Goal: Task Accomplishment & Management: Use online tool/utility

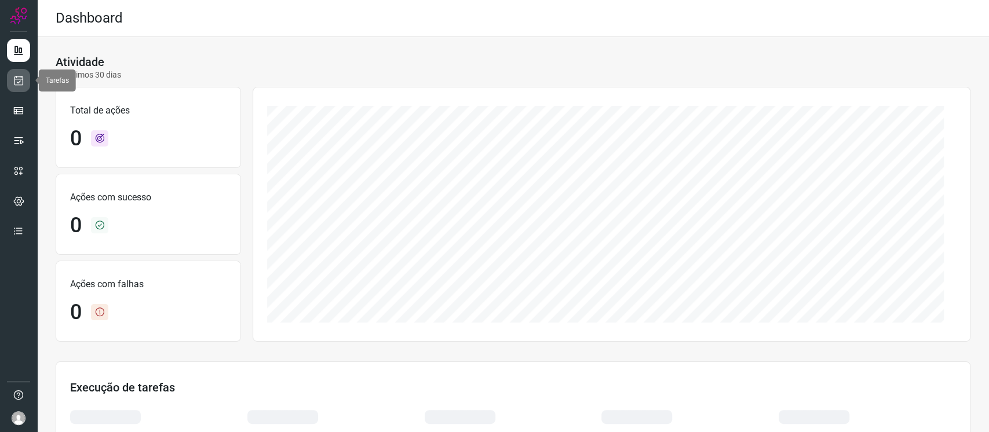
click at [23, 81] on icon at bounding box center [19, 81] width 12 height 12
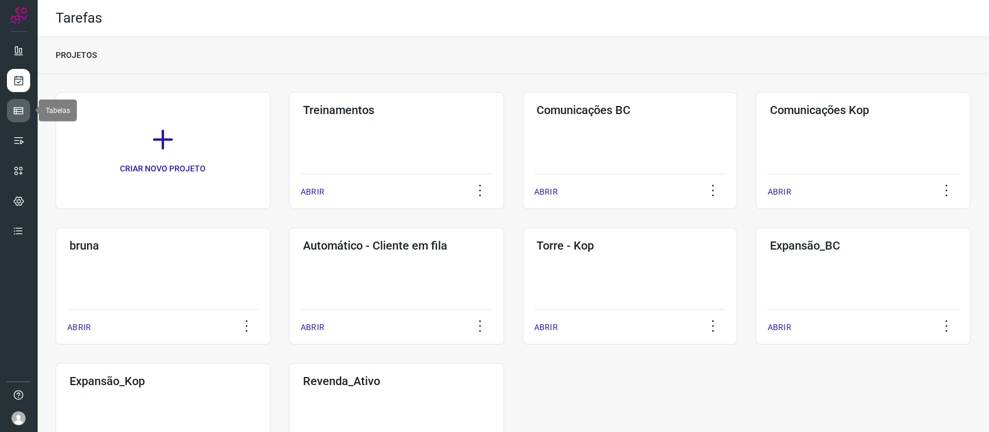
click at [26, 102] on link at bounding box center [18, 110] width 23 height 23
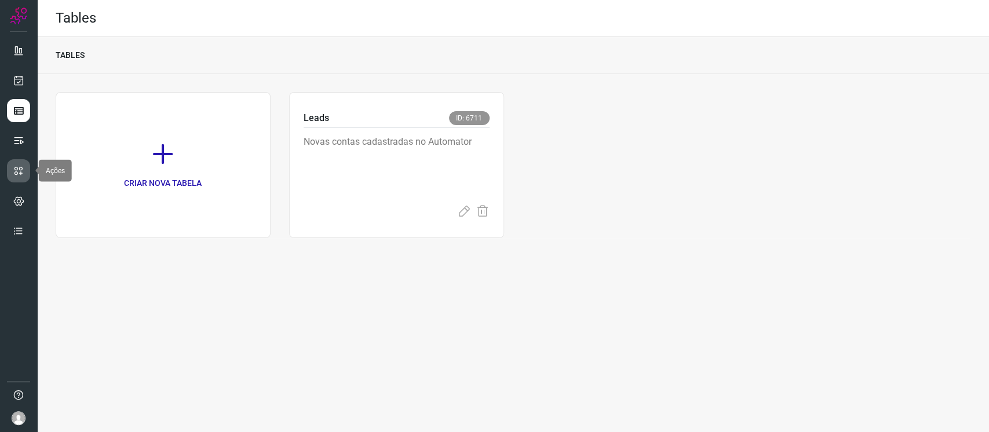
click at [19, 169] on icon at bounding box center [19, 171] width 12 height 12
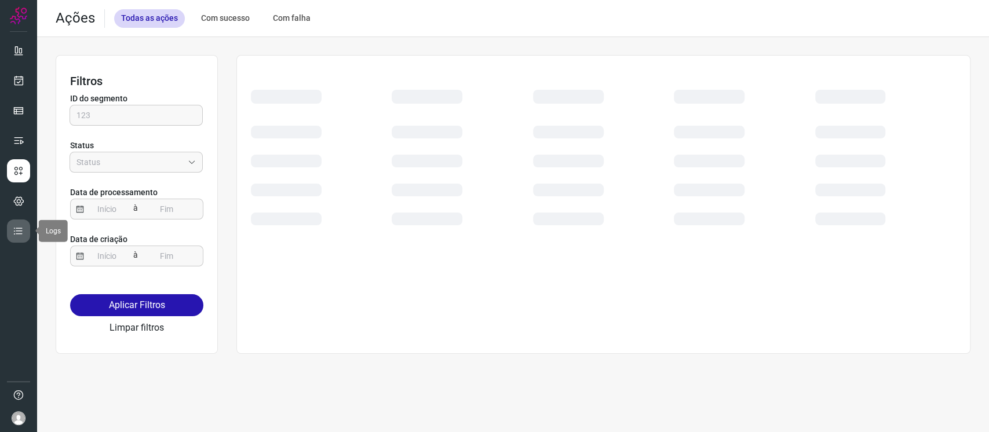
click at [24, 232] on link at bounding box center [18, 231] width 23 height 23
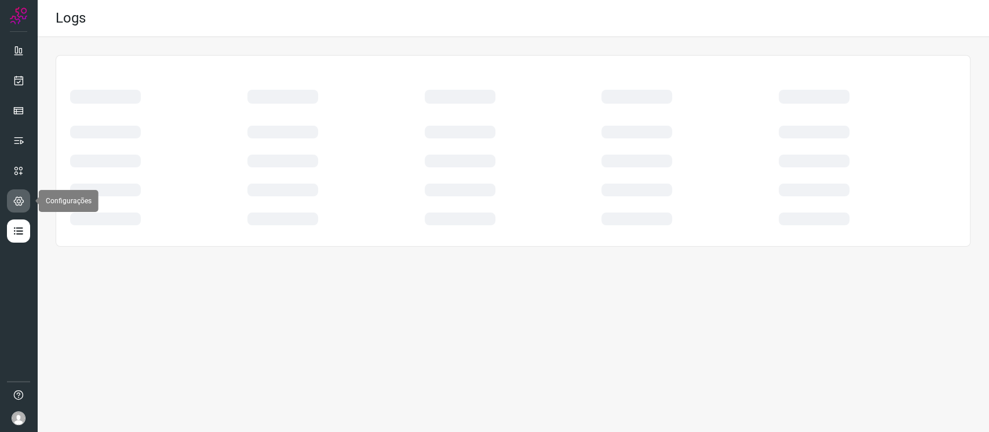
click at [14, 204] on icon at bounding box center [18, 201] width 11 height 12
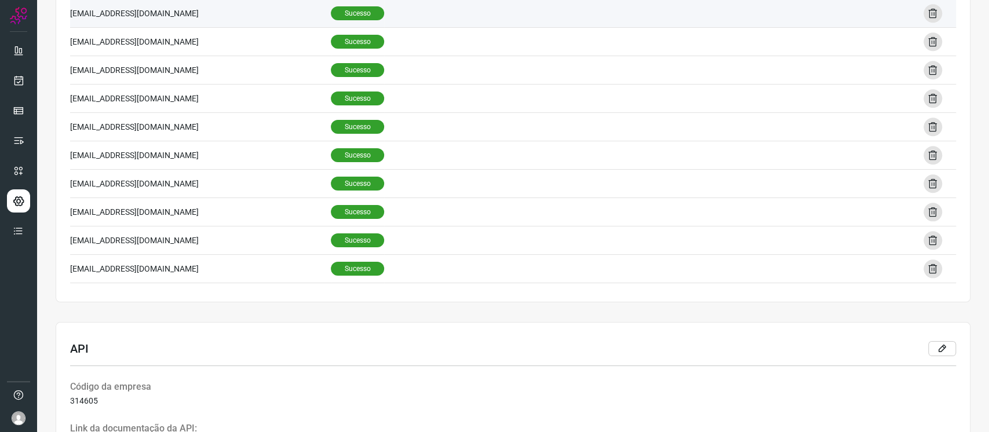
scroll to position [838, 0]
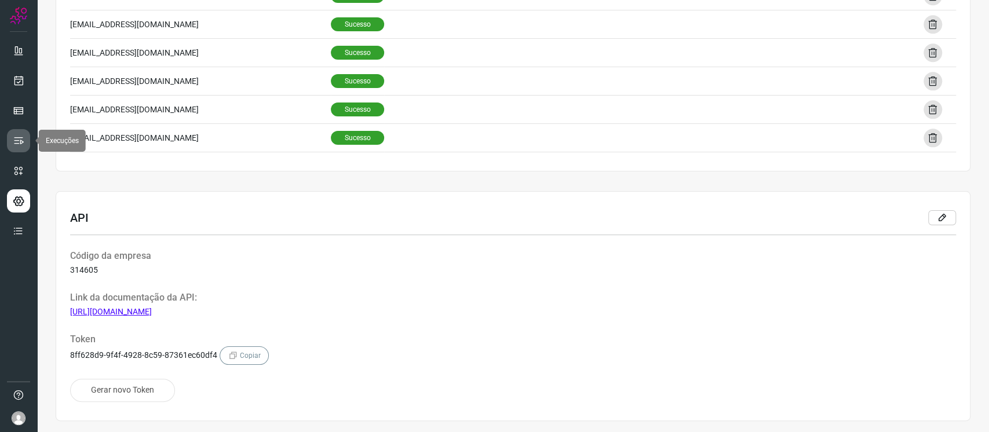
click at [23, 145] on icon at bounding box center [19, 141] width 12 height 12
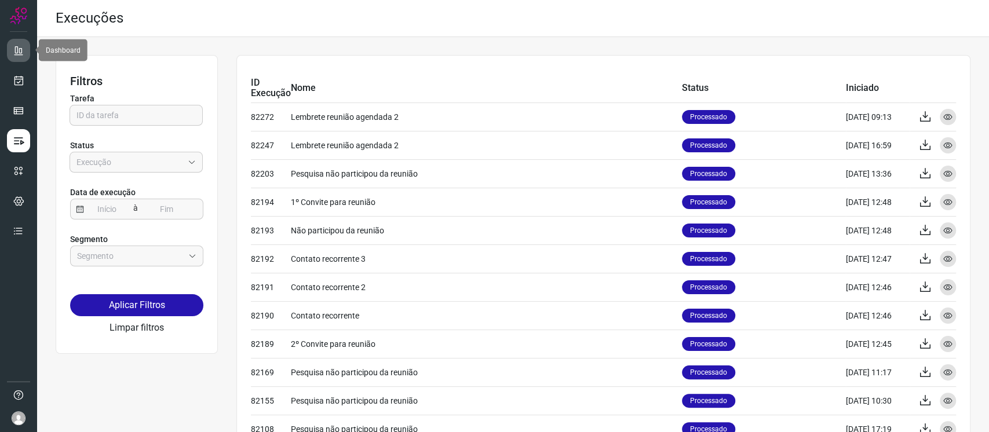
click at [18, 48] on icon at bounding box center [19, 51] width 12 height 12
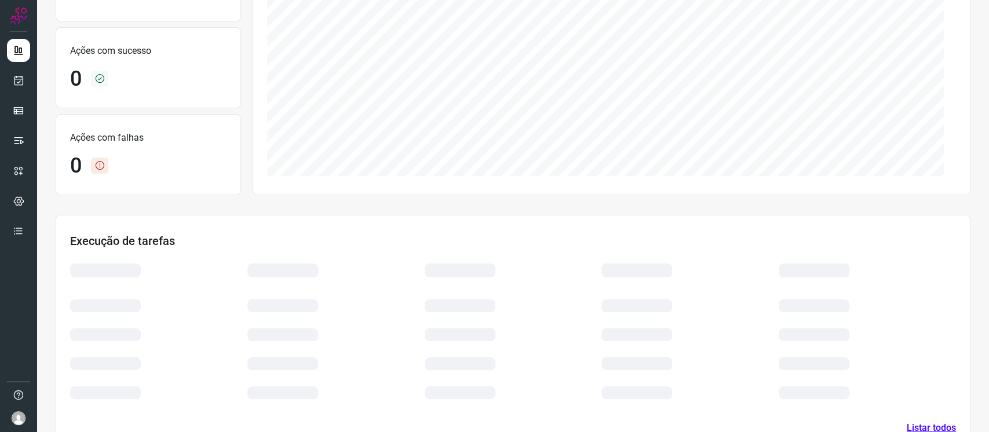
scroll to position [180, 0]
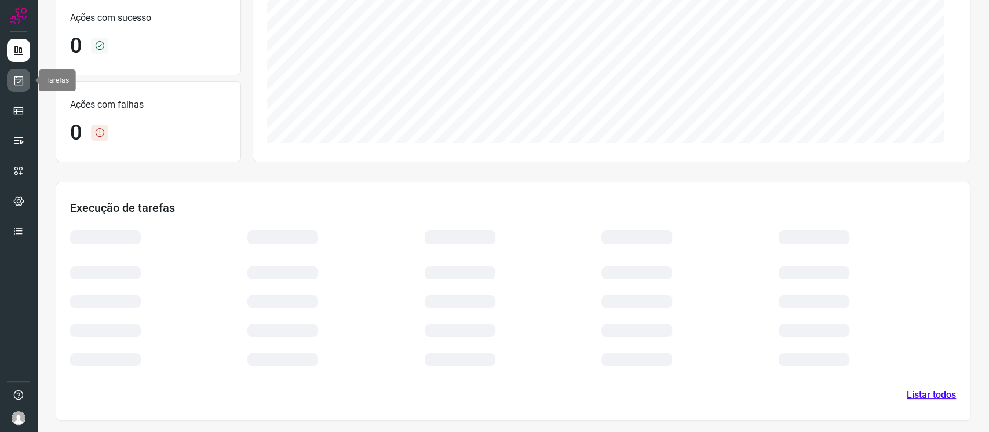
click at [18, 83] on icon at bounding box center [19, 81] width 12 height 12
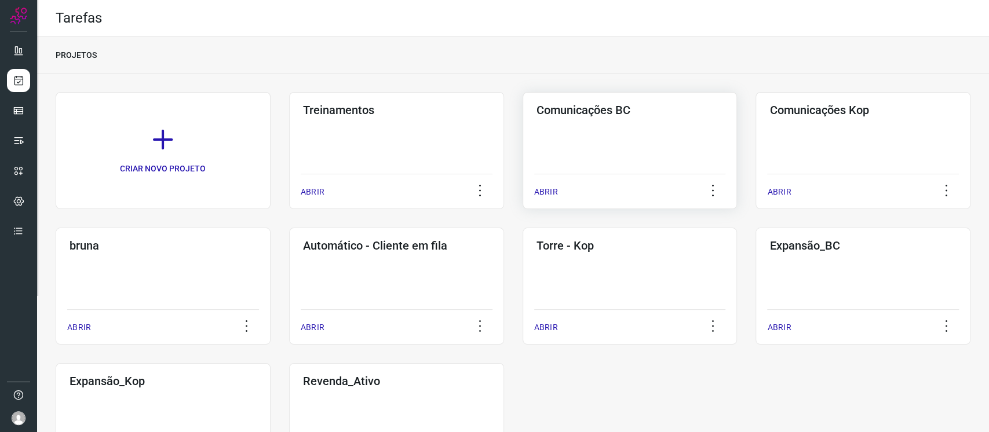
click at [755, 135] on div "Comunicações BC ABRIR" at bounding box center [862, 150] width 215 height 117
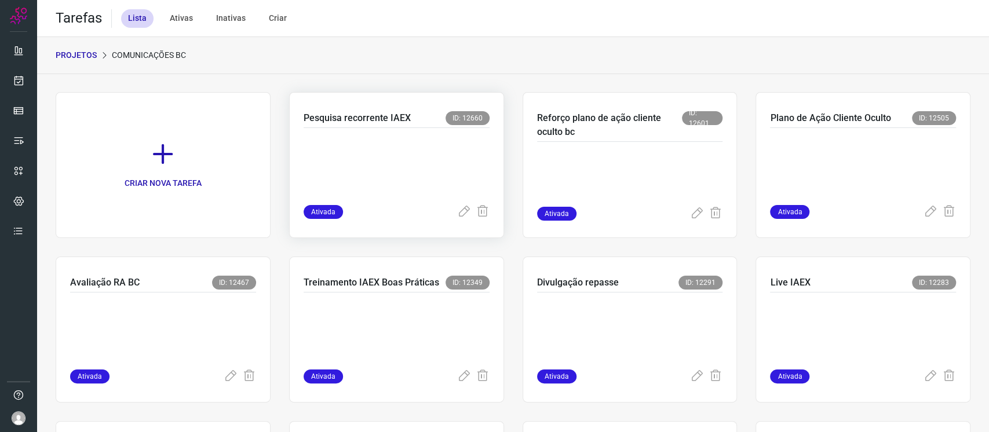
click at [404, 151] on p at bounding box center [391, 164] width 174 height 58
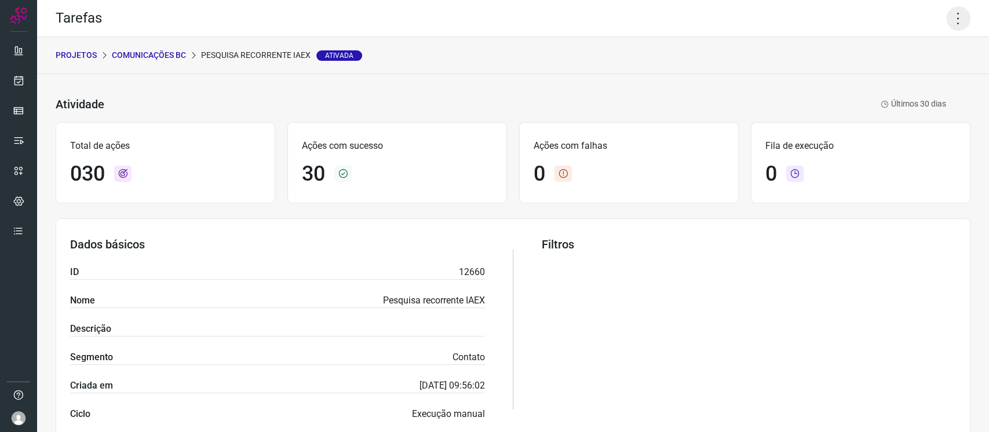
click at [948, 6] on icon at bounding box center [958, 18] width 24 height 24
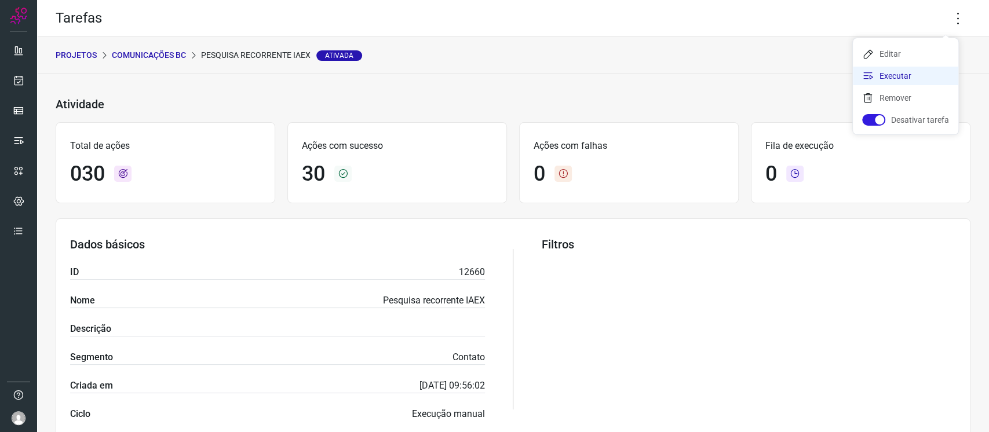
click at [930, 70] on li "Executar" at bounding box center [905, 76] width 105 height 19
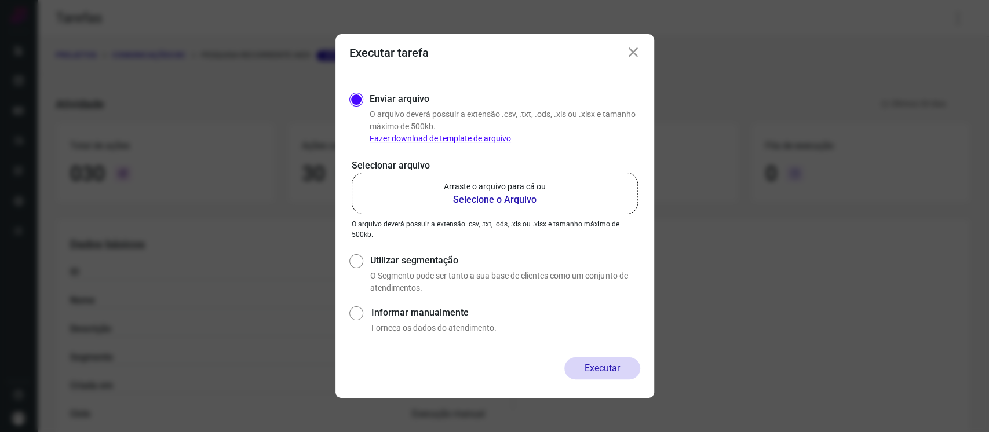
click at [564, 201] on label "Arraste o arquivo para cá ou Selecione o Arquivo" at bounding box center [495, 194] width 286 height 42
click at [0, 0] on input "Arraste o arquivo para cá ou Selecione o Arquivo" at bounding box center [0, 0] width 0 height 0
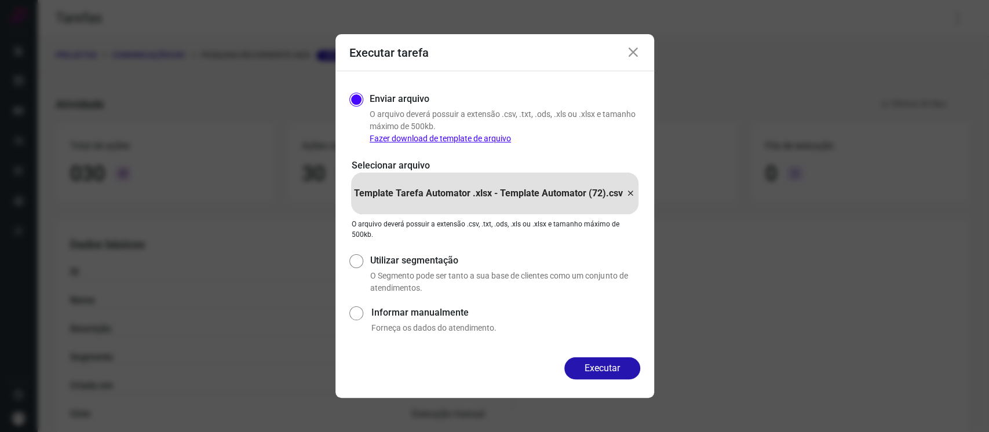
click at [596, 386] on div "Executar" at bounding box center [494, 377] width 319 height 41
click at [593, 374] on button "Executar" at bounding box center [602, 368] width 76 height 22
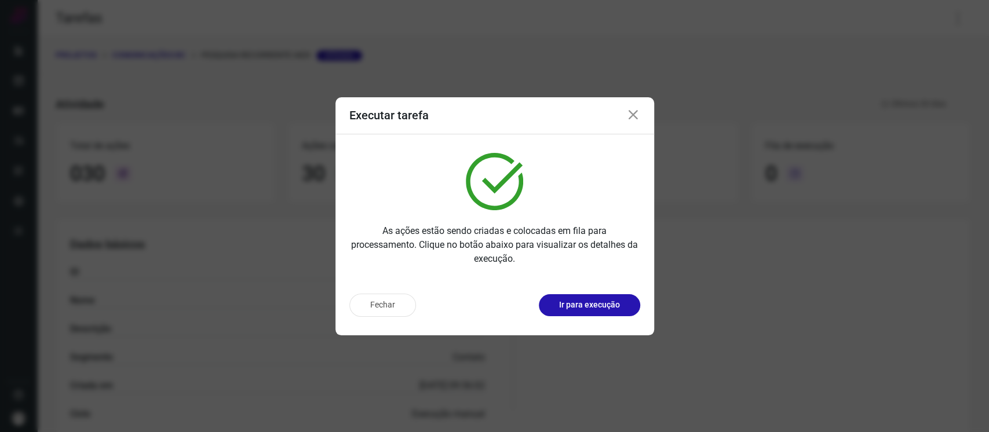
click at [603, 293] on div "Fechar Ir para execução" at bounding box center [494, 309] width 319 height 51
click at [608, 307] on p "Ir para execução" at bounding box center [589, 305] width 61 height 12
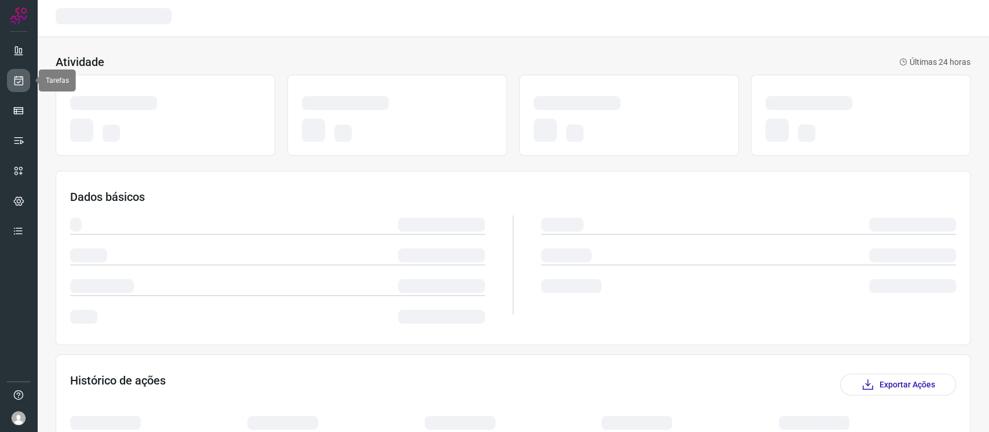
click at [23, 74] on link at bounding box center [18, 80] width 23 height 23
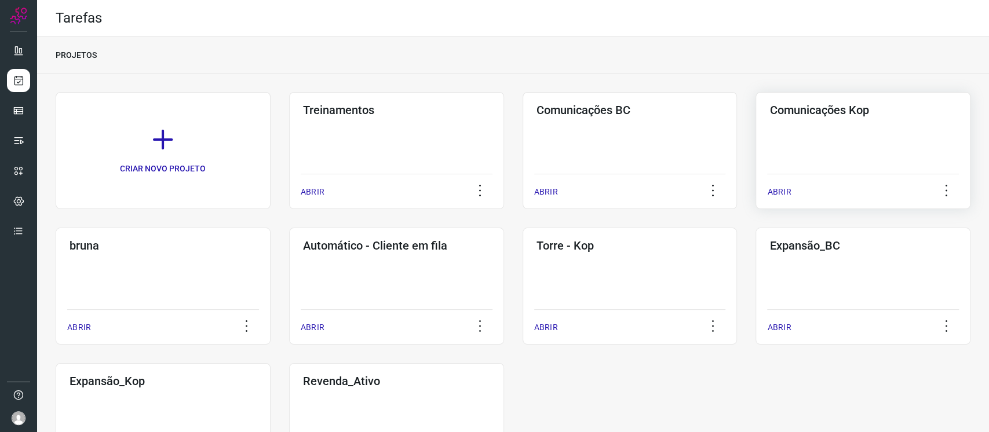
click at [846, 114] on h3 "Comunicações Kop" at bounding box center [862, 110] width 187 height 14
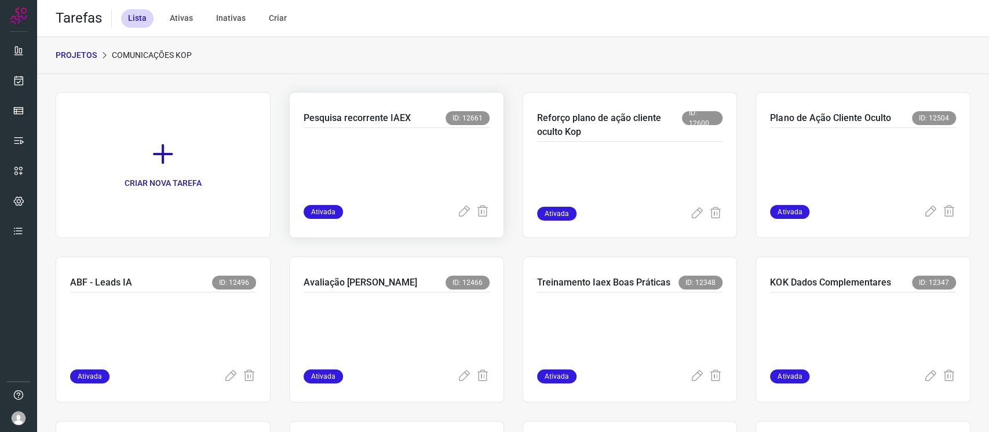
click at [426, 163] on p at bounding box center [391, 164] width 174 height 58
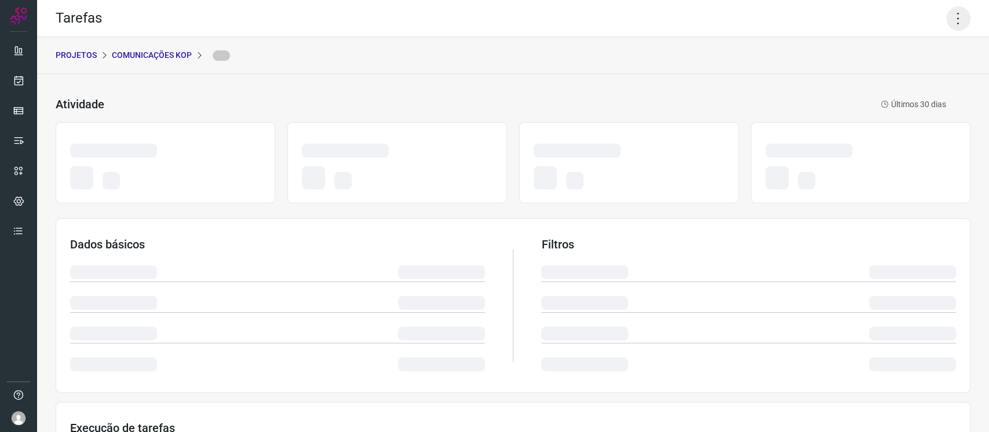
click at [946, 20] on icon at bounding box center [958, 18] width 24 height 24
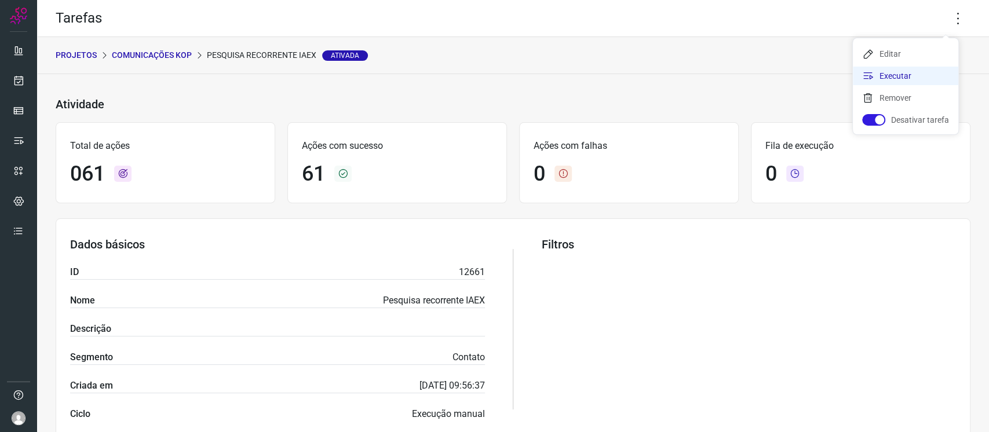
click at [925, 70] on li "Executar" at bounding box center [905, 76] width 105 height 19
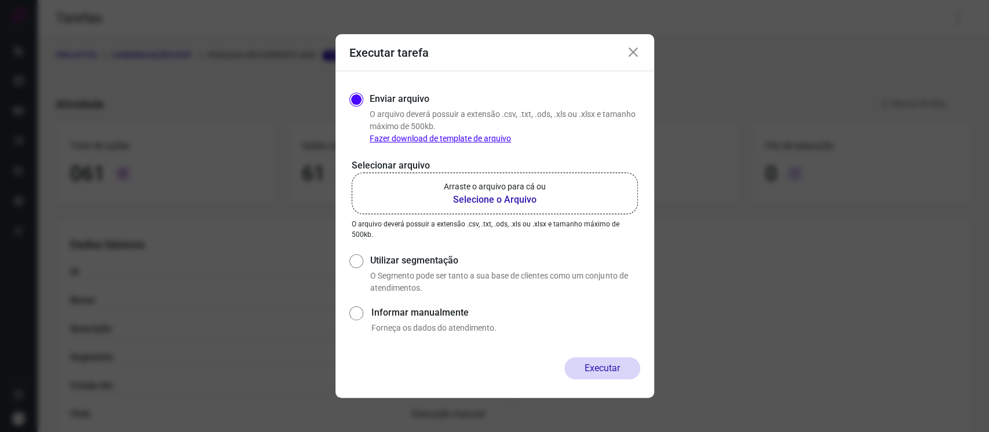
click at [533, 194] on b "Selecione o Arquivo" at bounding box center [495, 200] width 102 height 14
click at [0, 0] on input "Arraste o arquivo para cá ou Selecione o Arquivo" at bounding box center [0, 0] width 0 height 0
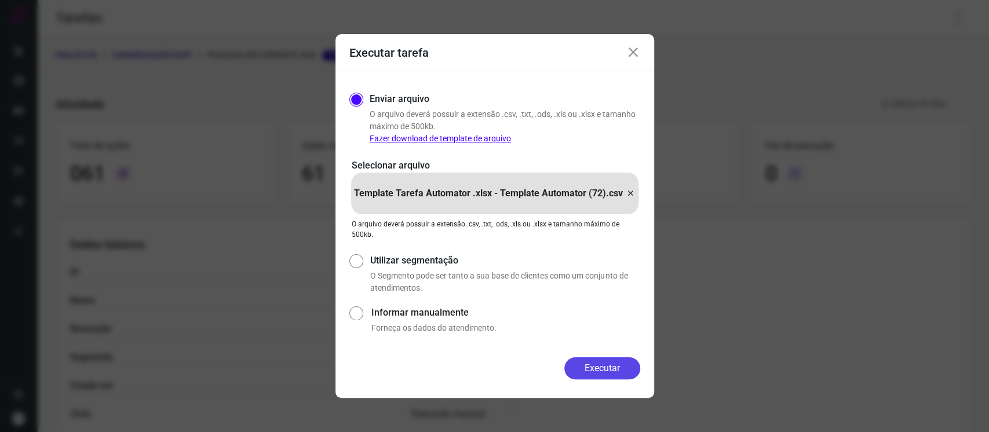
click at [622, 373] on button "Executar" at bounding box center [602, 368] width 76 height 22
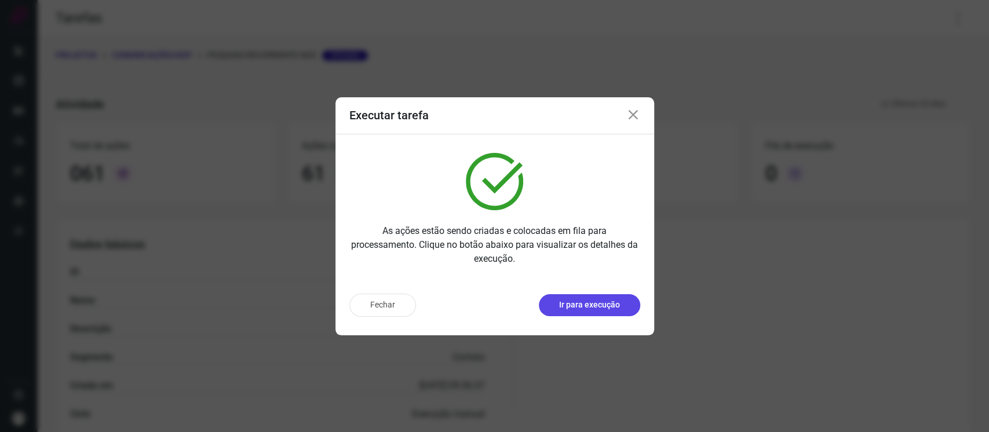
click at [575, 302] on p "Ir para execução" at bounding box center [589, 305] width 61 height 12
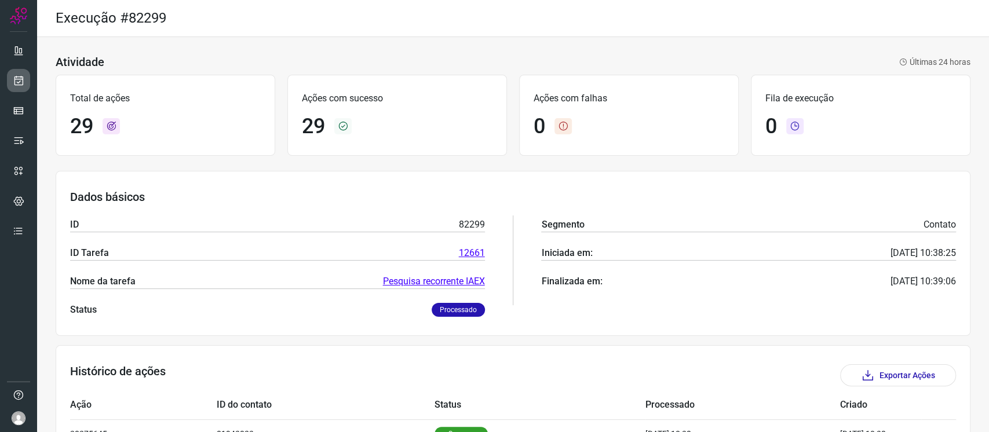
click at [19, 81] on icon at bounding box center [19, 81] width 12 height 12
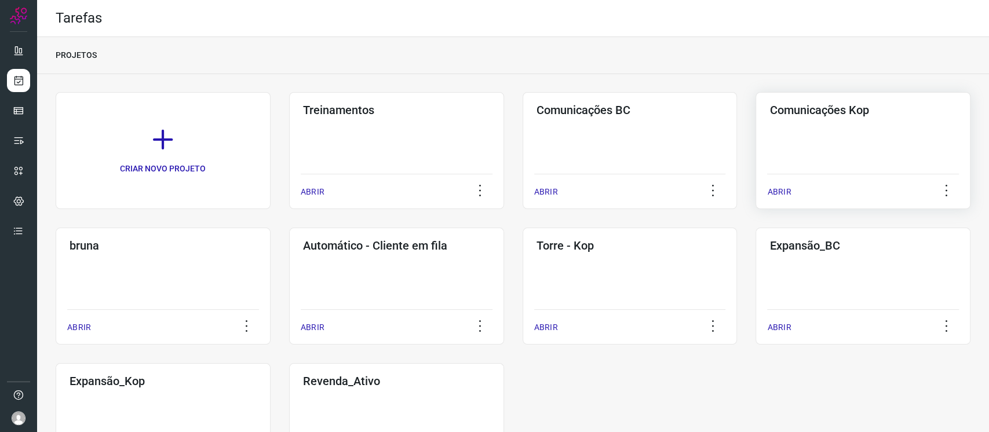
click at [271, 228] on div "Comunicações Kop ABRIR" at bounding box center [163, 286] width 215 height 117
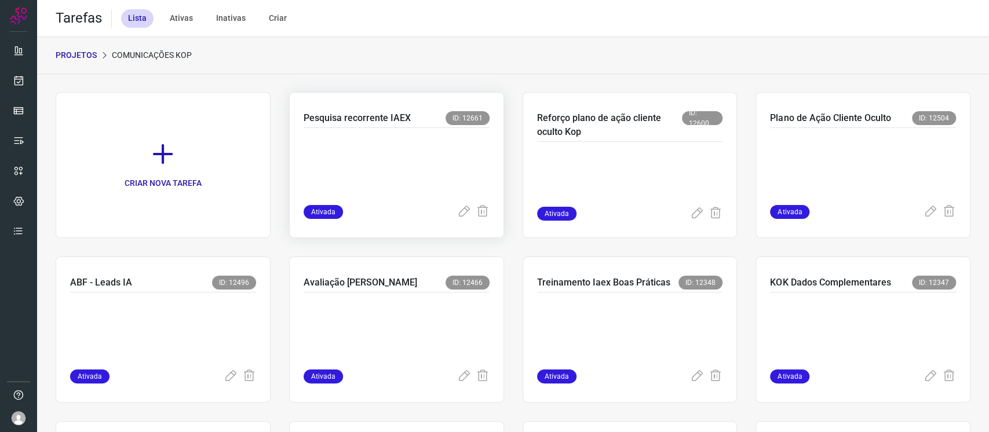
click at [382, 133] on div at bounding box center [397, 166] width 186 height 77
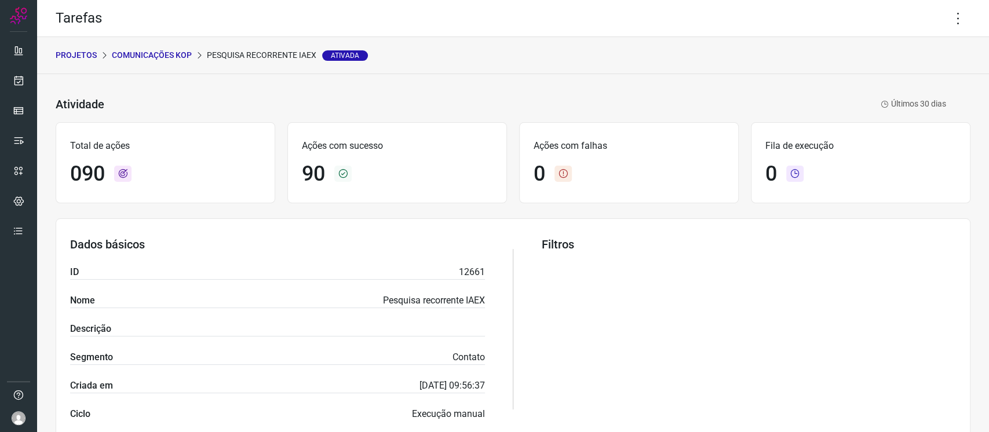
click at [508, 72] on div "PROJETOS Comunicações Kop Pesquisa recorrente IAEX Ativada" at bounding box center [513, 55] width 952 height 37
click at [9, 83] on link at bounding box center [18, 80] width 23 height 23
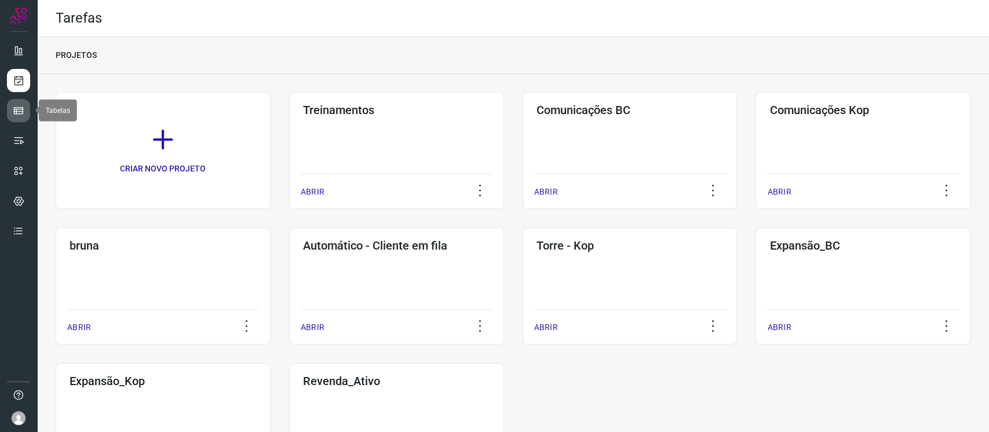
click at [19, 114] on icon at bounding box center [19, 111] width 12 height 12
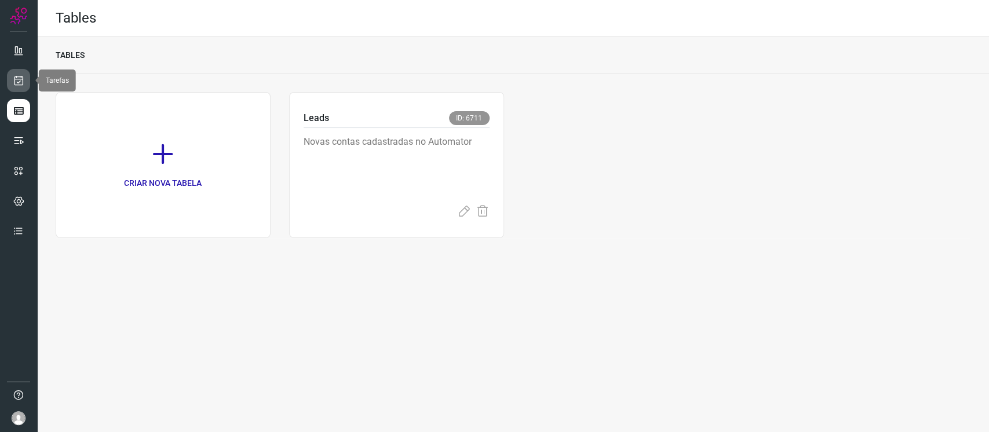
click at [12, 76] on link at bounding box center [18, 80] width 23 height 23
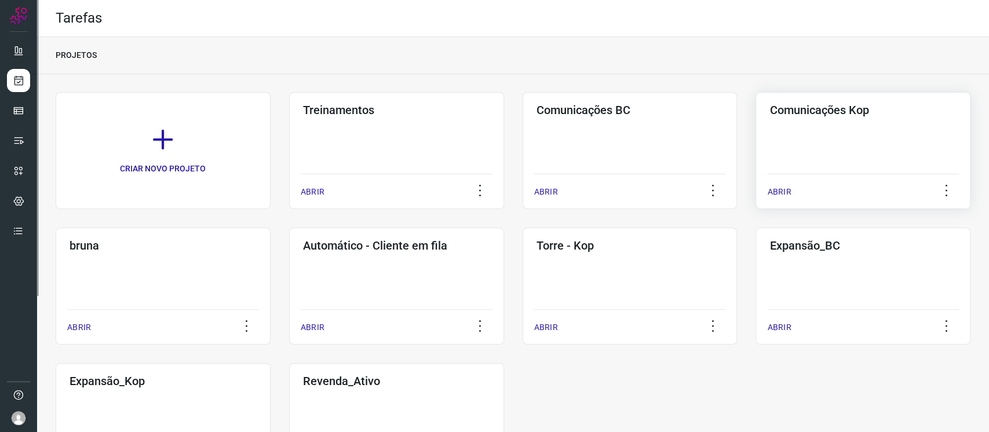
click at [271, 228] on div "Comunicações Kop ABRIR" at bounding box center [163, 286] width 215 height 117
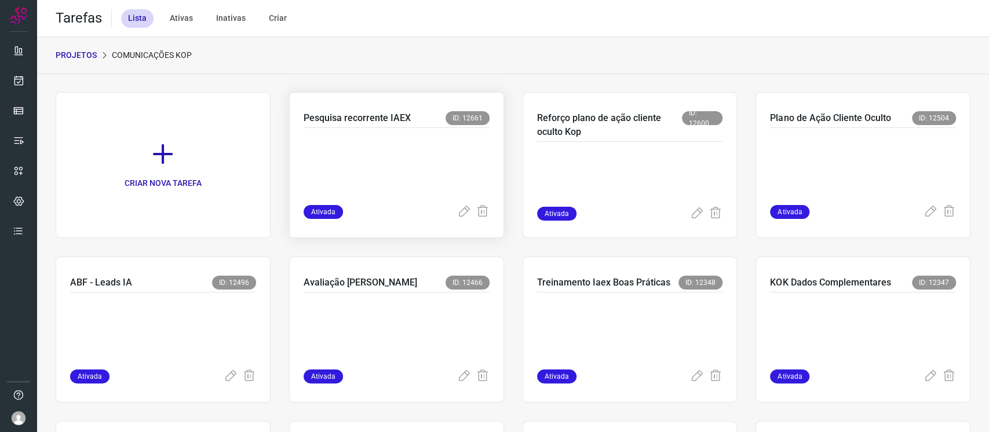
click at [420, 141] on p at bounding box center [391, 164] width 174 height 58
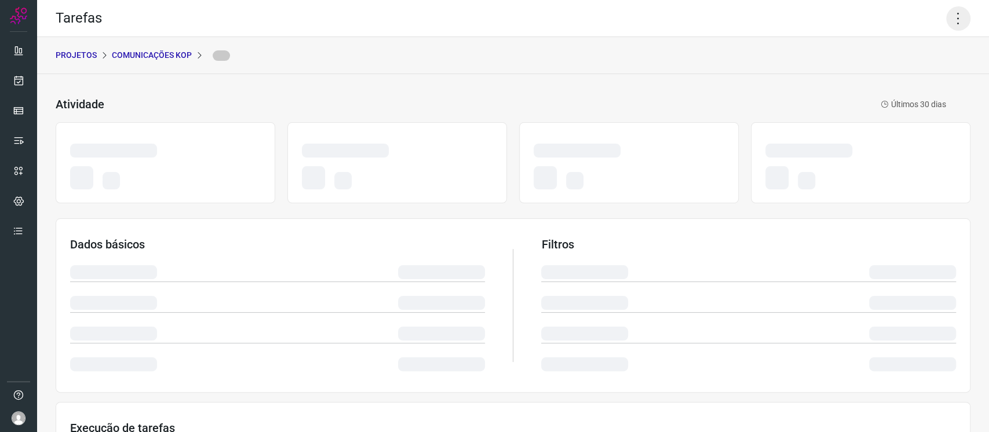
click at [946, 13] on icon at bounding box center [958, 18] width 24 height 24
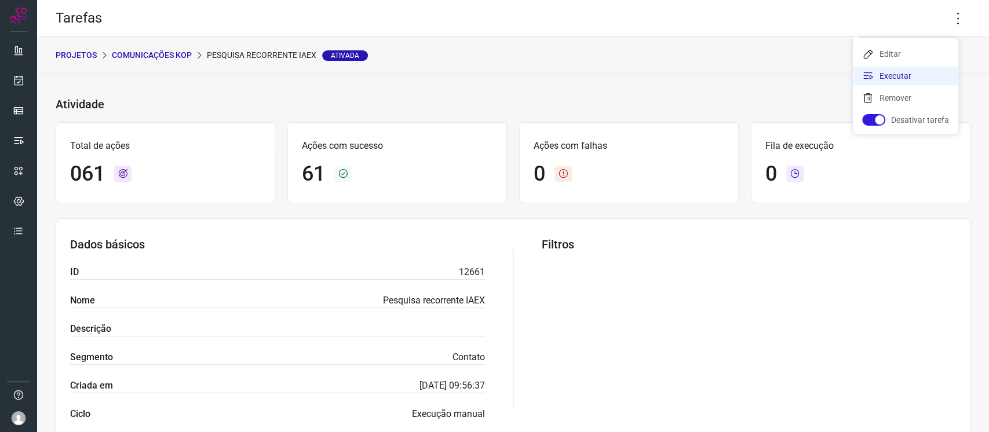
click at [901, 80] on li "Executar" at bounding box center [905, 76] width 105 height 19
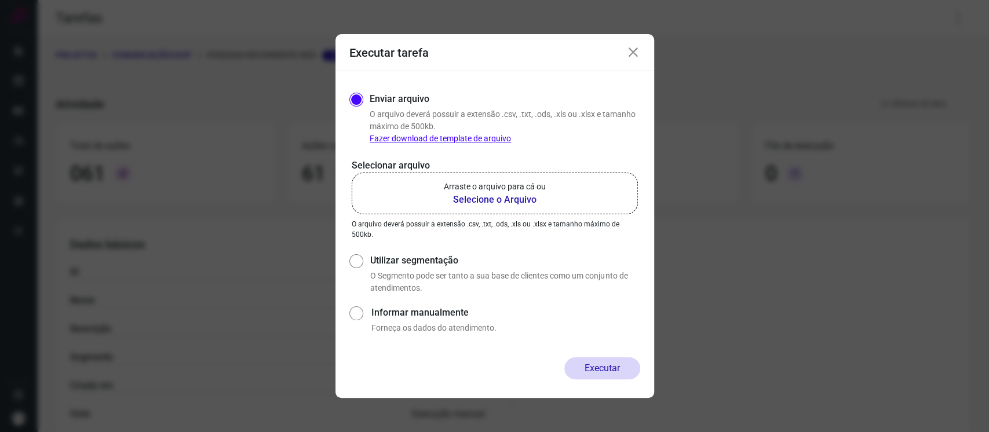
click at [556, 185] on label "Arraste o arquivo para cá ou Selecione o Arquivo" at bounding box center [495, 194] width 286 height 42
click at [0, 0] on input "Arraste o arquivo para cá ou Selecione o Arquivo" at bounding box center [0, 0] width 0 height 0
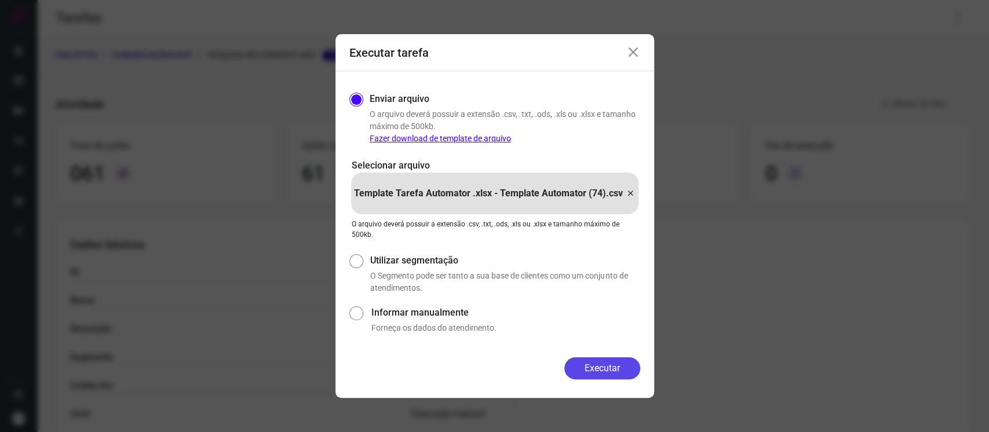
click at [633, 366] on button "Executar" at bounding box center [602, 368] width 76 height 22
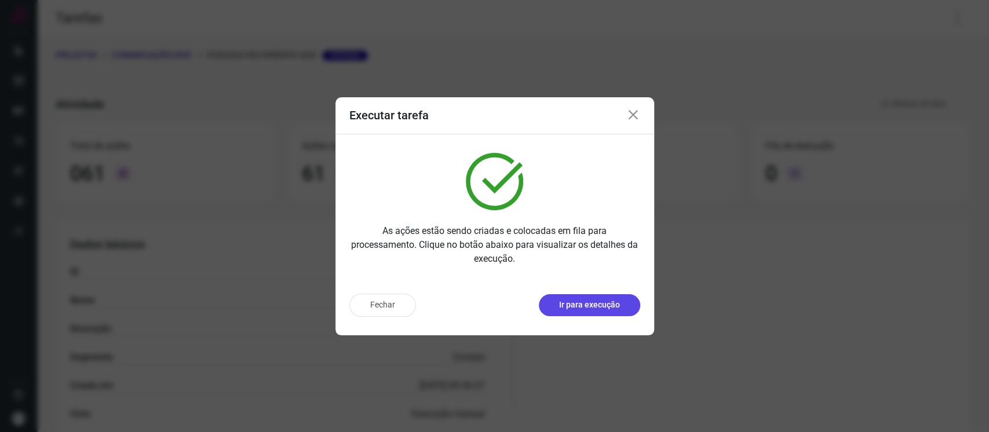
click at [599, 300] on p "Ir para execução" at bounding box center [589, 305] width 61 height 12
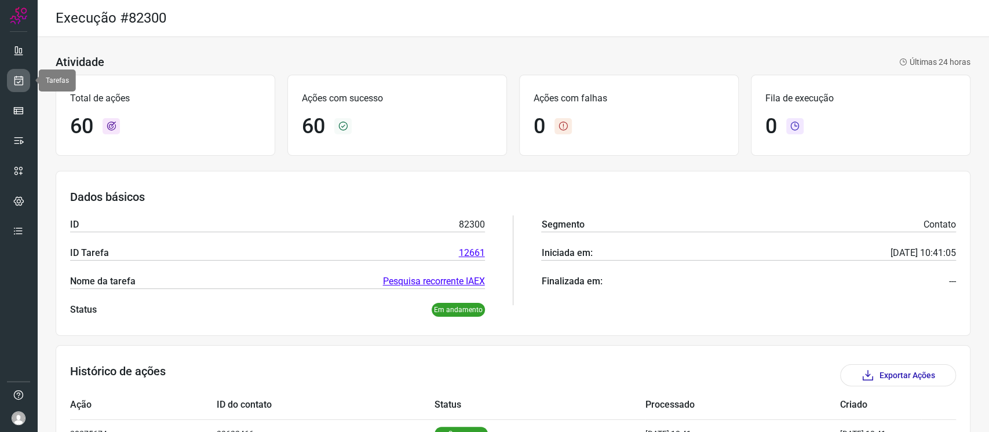
click at [8, 81] on link at bounding box center [18, 80] width 23 height 23
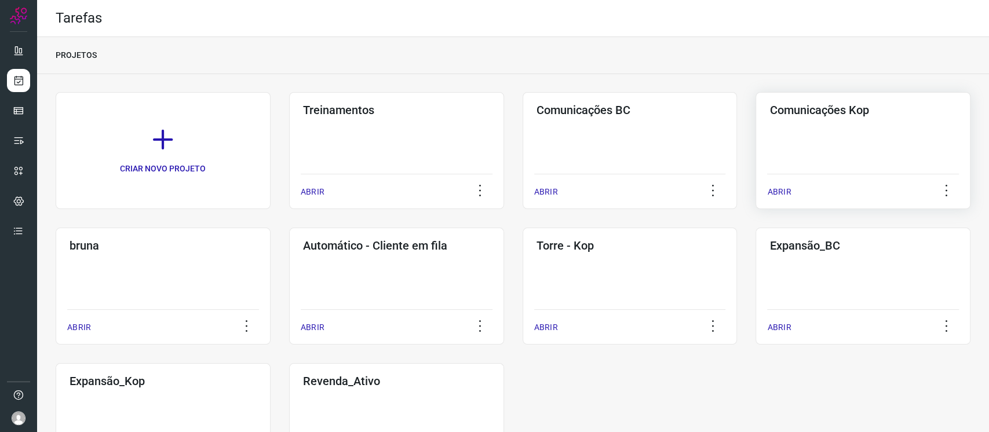
click at [271, 228] on div "Comunicações Kop ABRIR" at bounding box center [163, 286] width 215 height 117
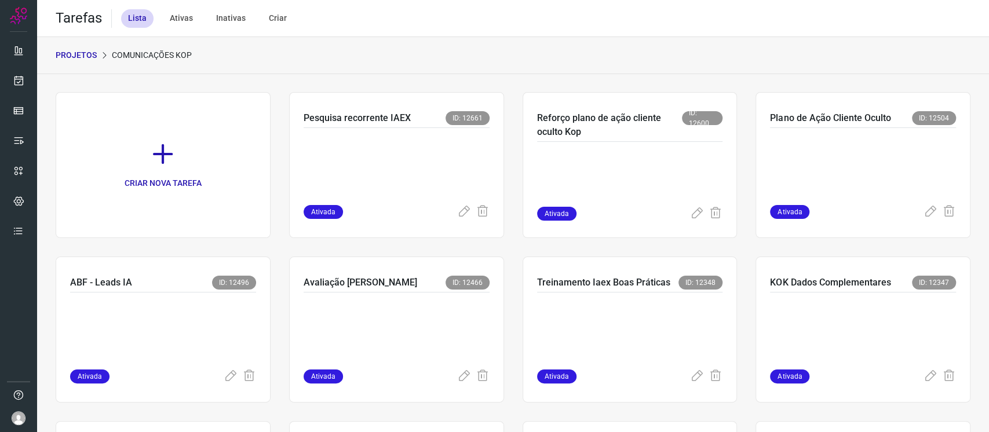
click at [420, 155] on p at bounding box center [391, 164] width 174 height 58
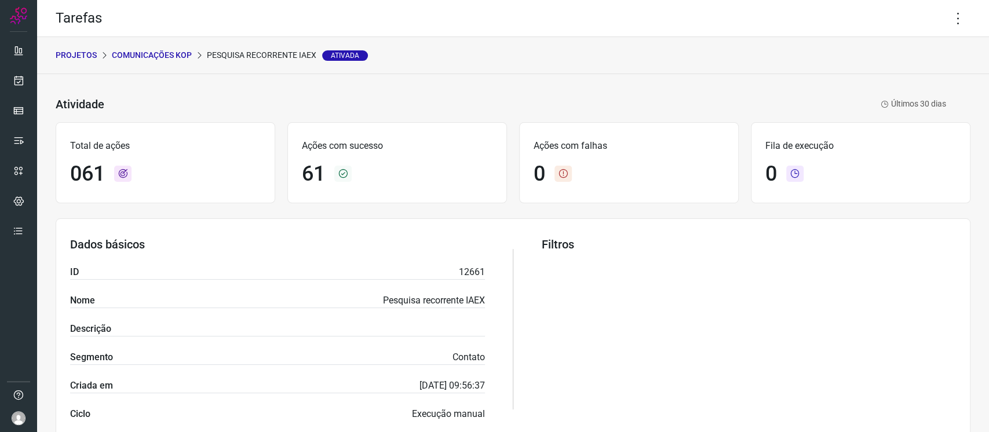
click at [951, 37] on div "PROJETOS Comunicações Kop Pesquisa recorrente IAEX Ativada" at bounding box center [513, 55] width 952 height 37
click at [950, 25] on icon at bounding box center [958, 18] width 24 height 24
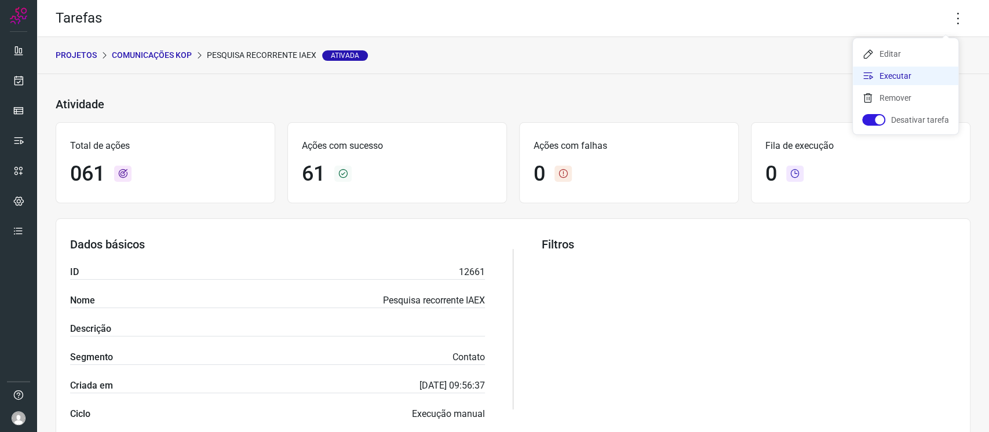
click at [892, 75] on li "Executar" at bounding box center [905, 76] width 105 height 19
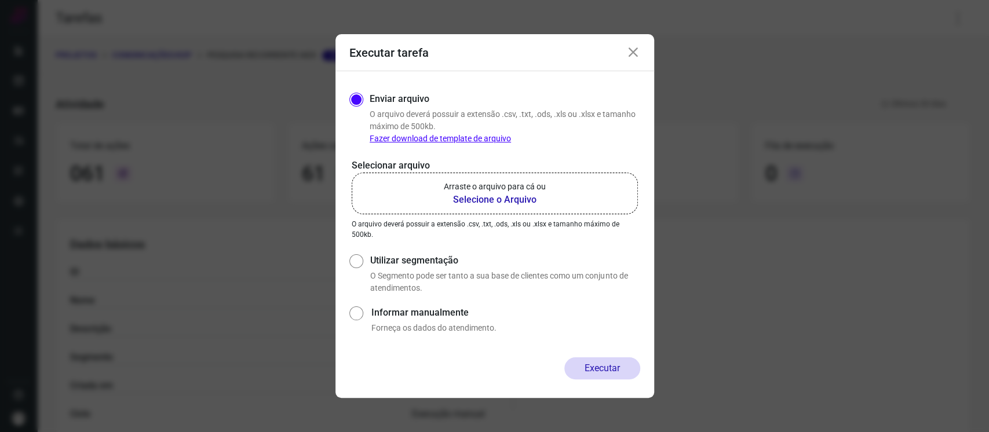
click at [479, 184] on p "Arraste o arquivo para cá ou" at bounding box center [495, 187] width 102 height 12
click at [0, 0] on input "Arraste o arquivo para cá ou Selecione o Arquivo" at bounding box center [0, 0] width 0 height 0
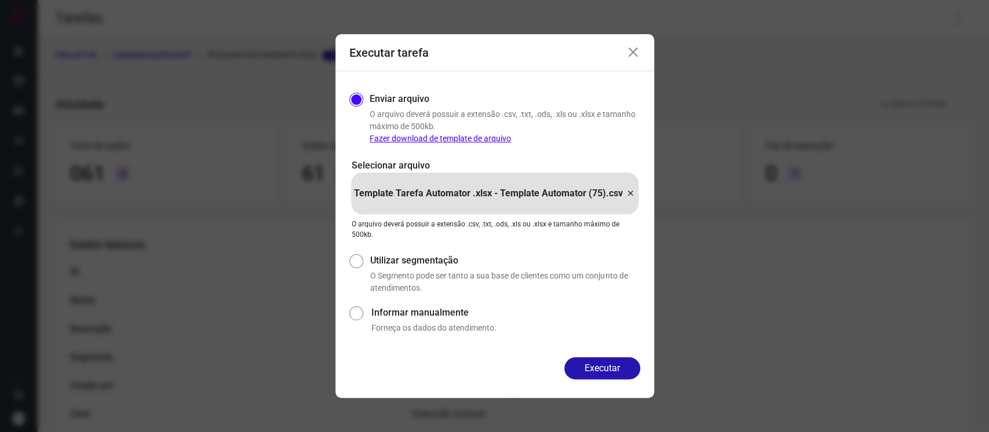
click at [626, 191] on icon at bounding box center [630, 194] width 9 height 14
click at [0, 0] on input "Template Tarefa Automator .xlsx - Template Automator (75).csv" at bounding box center [0, 0] width 0 height 0
click at [616, 364] on button "Executar" at bounding box center [602, 368] width 76 height 22
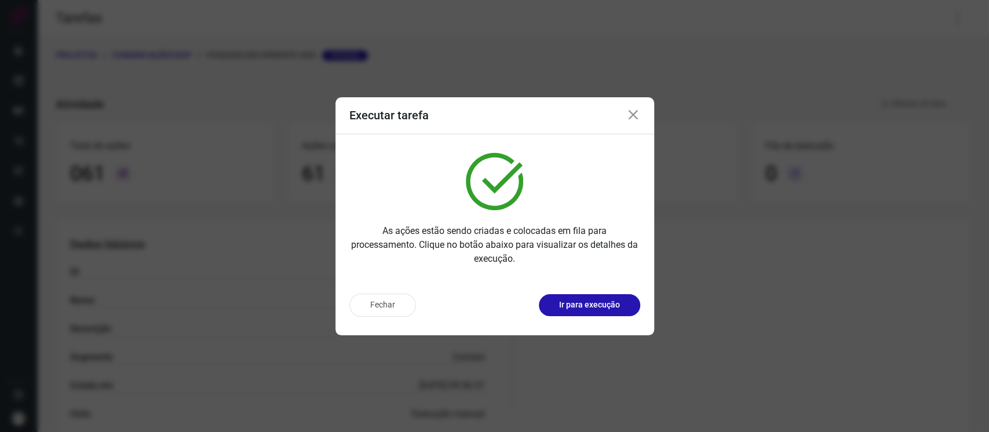
click at [589, 278] on div "As ações estão sendo criadas e colocadas em fila para processamento. Clique no …" at bounding box center [494, 209] width 319 height 150
click at [593, 311] on button "Ir para execução" at bounding box center [589, 305] width 101 height 22
